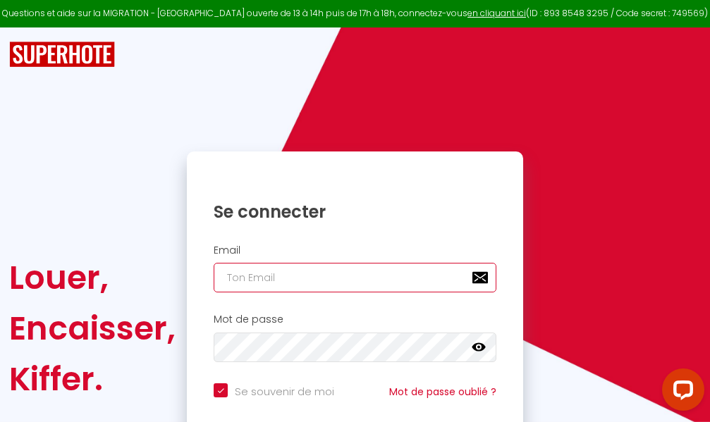
click at [367, 283] on input "email" at bounding box center [355, 278] width 283 height 30
type input "m"
checkbox input "true"
type input "ma"
checkbox input "true"
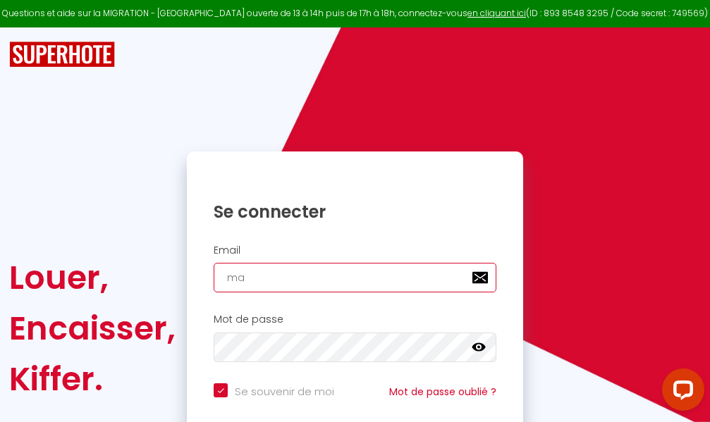
type input "mar"
checkbox input "true"
type input "marc"
checkbox input "true"
type input "marcd"
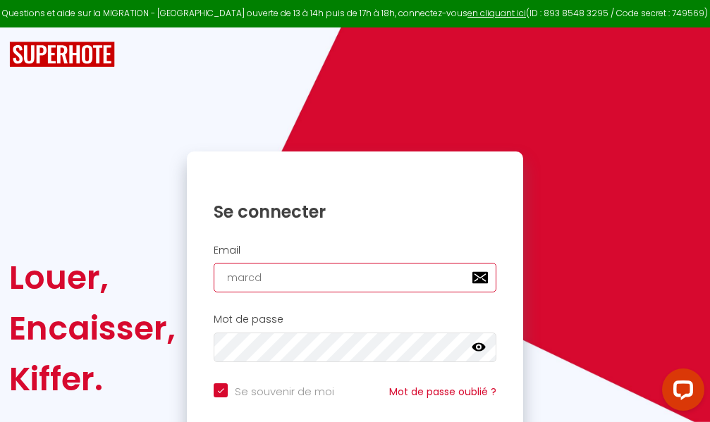
checkbox input "true"
type input "marcdp"
checkbox input "true"
type input "marcdpo"
checkbox input "true"
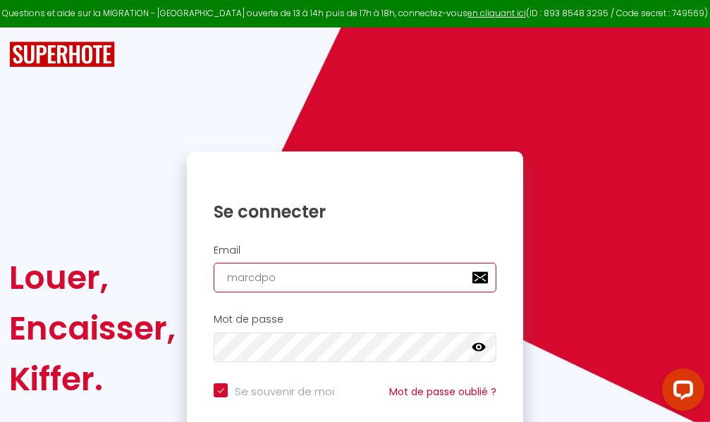
type input "marcdpoz"
checkbox input "true"
type input "marcdpoz."
checkbox input "true"
type input "marcdpoz.l"
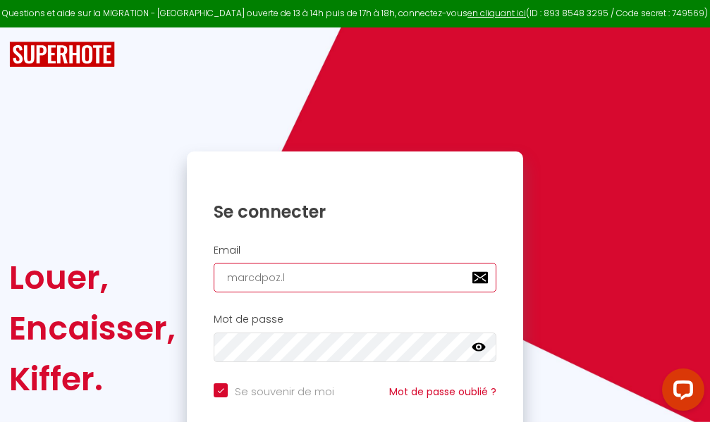
checkbox input "true"
type input "marcdpoz.lo"
checkbox input "true"
type input "marcdpoz.loc"
checkbox input "true"
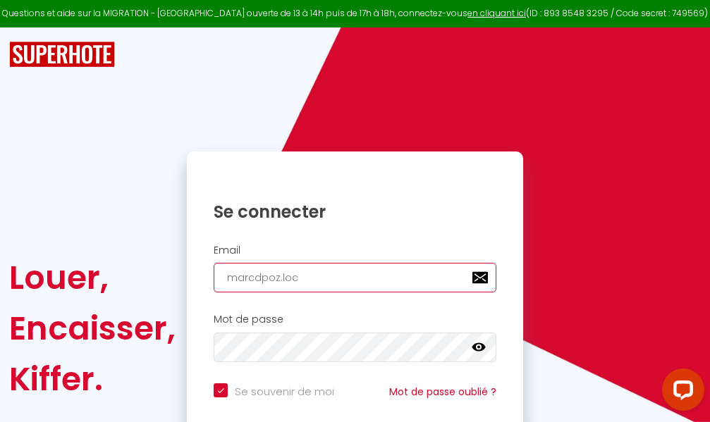
type input "marcdpoz.loca"
checkbox input "true"
type input "marcdpoz.locat"
checkbox input "true"
type input "marcdpoz.locati"
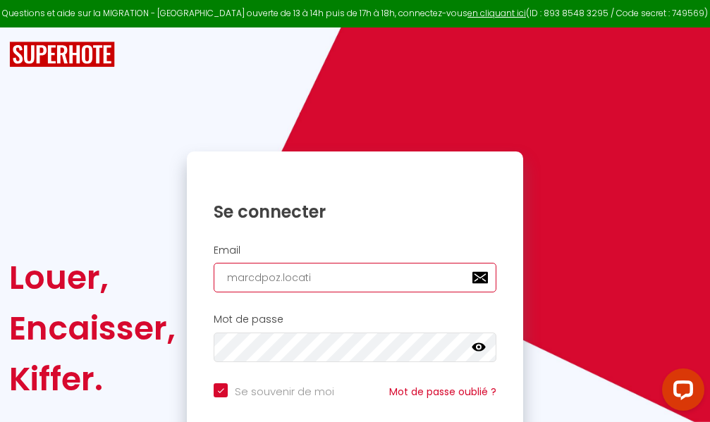
checkbox input "true"
type input "marcdpoz.locatio"
checkbox input "true"
type input "marcdpoz.location"
checkbox input "true"
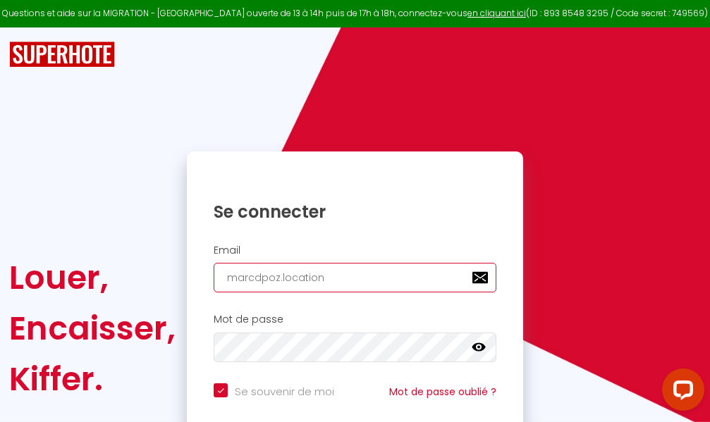
type input "marcdpoz.location@"
checkbox input "true"
type input "marcdpoz.location@g"
checkbox input "true"
type input "marcdpoz.location@gm"
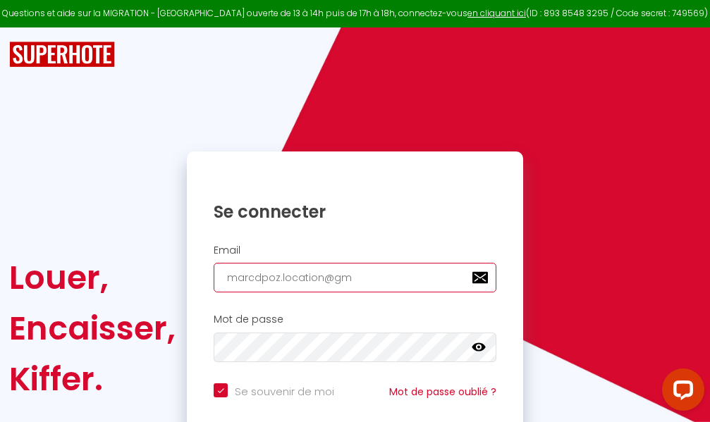
checkbox input "true"
type input "marcdpoz.location@gma"
checkbox input "true"
type input "marcdpoz.location@gmai"
checkbox input "true"
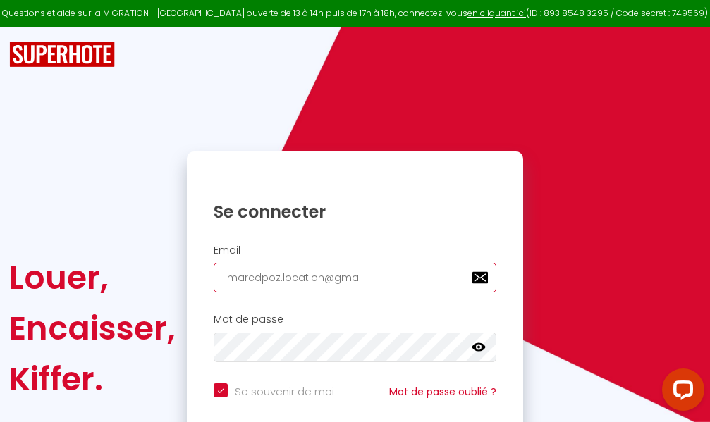
type input "[EMAIL_ADDRESS]"
checkbox input "true"
type input "[EMAIL_ADDRESS]."
checkbox input "true"
type input "marcdpoz.location@gmail.c"
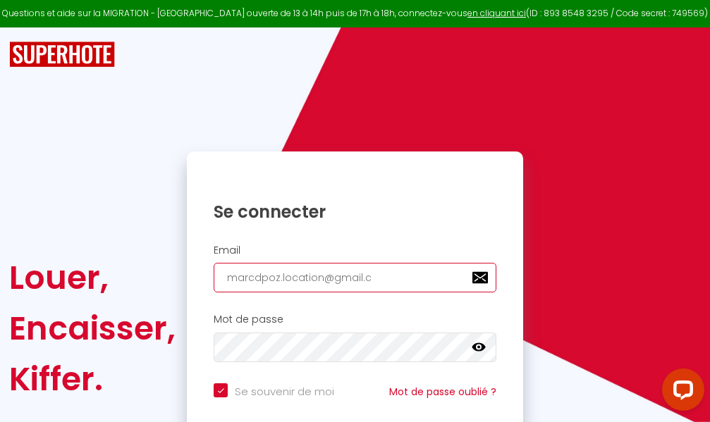
checkbox input "true"
type input "[EMAIL_ADDRESS][DOMAIN_NAME]"
checkbox input "true"
type input "[EMAIL_ADDRESS][DOMAIN_NAME]"
checkbox input "true"
